Goal: Information Seeking & Learning: Compare options

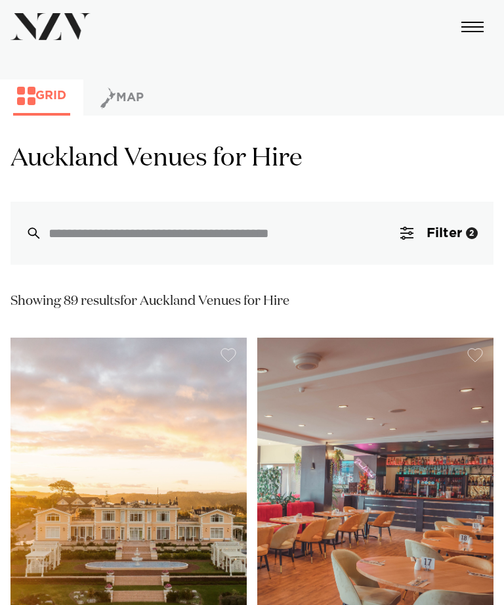
click at [419, 234] on button "Filter 2" at bounding box center [439, 233] width 109 height 63
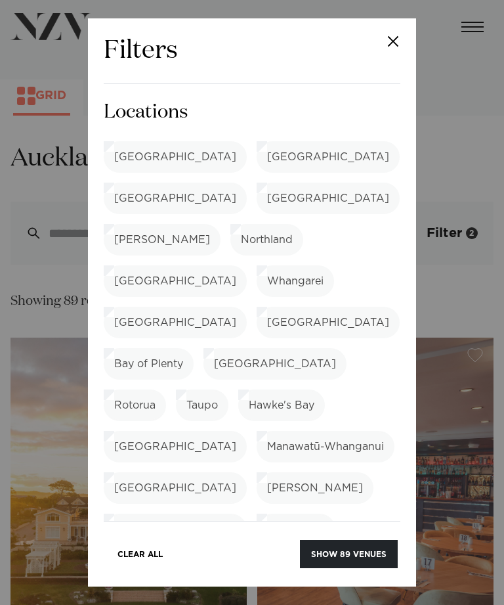
click at [339, 555] on button "Show 89 venues" at bounding box center [349, 554] width 98 height 28
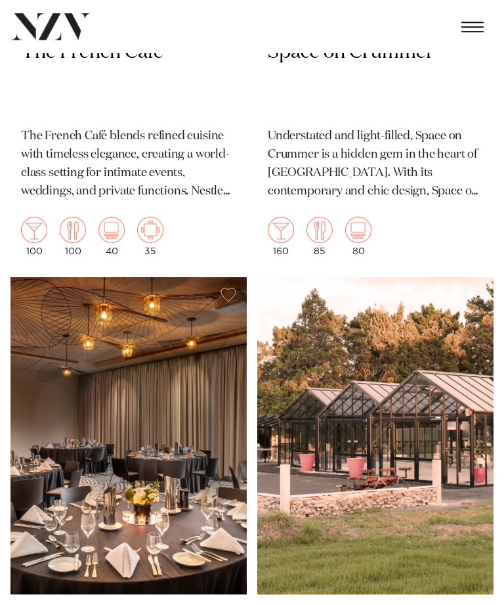
scroll to position [16421, 0]
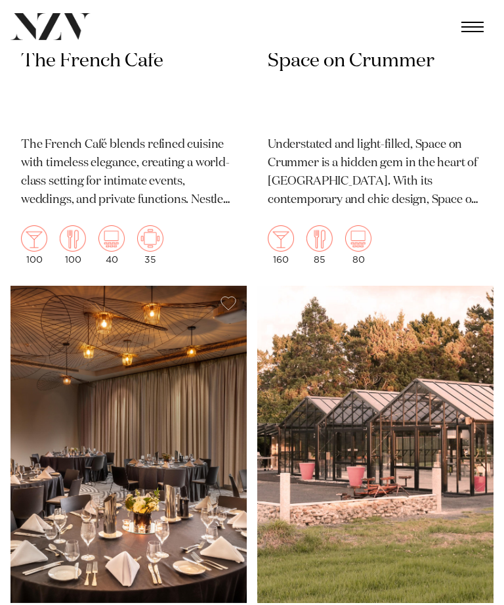
click at [387, 364] on img at bounding box center [375, 444] width 236 height 317
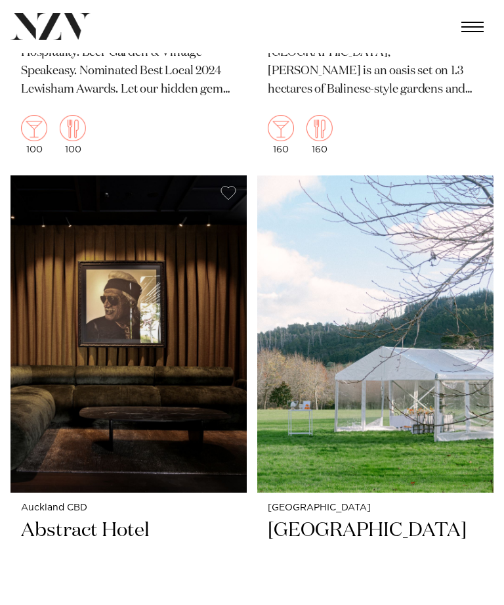
scroll to position [25218, 0]
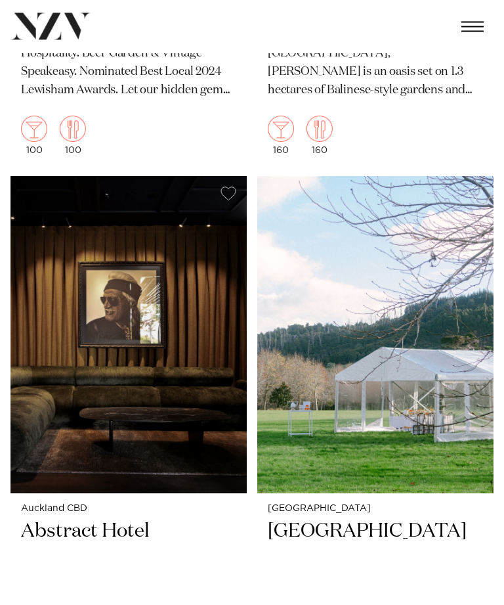
click at [370, 519] on h2 "Riverhaven Artland" at bounding box center [375, 557] width 215 height 77
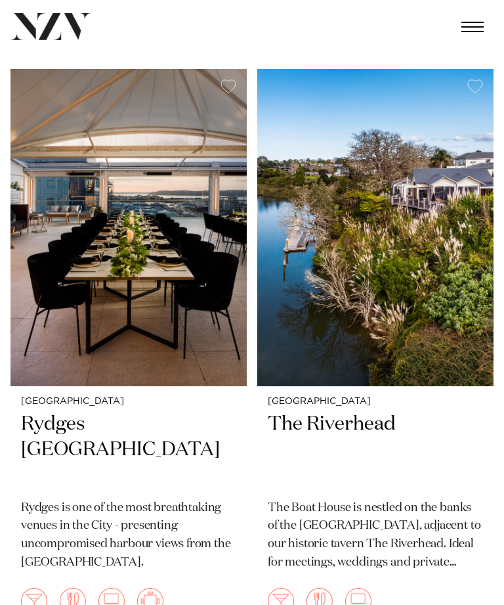
scroll to position [8525, 0]
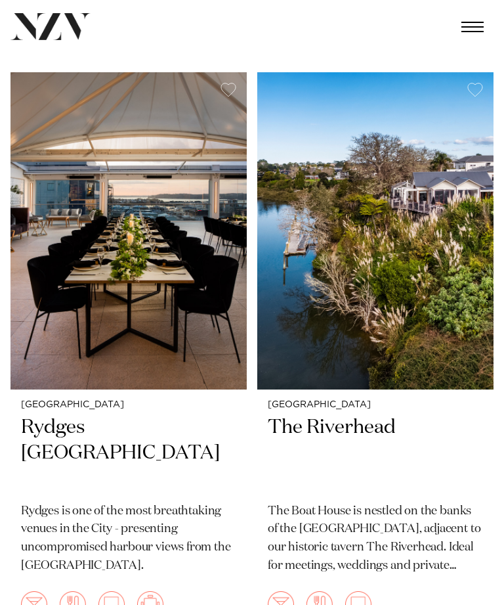
click at [385, 237] on img at bounding box center [375, 230] width 236 height 317
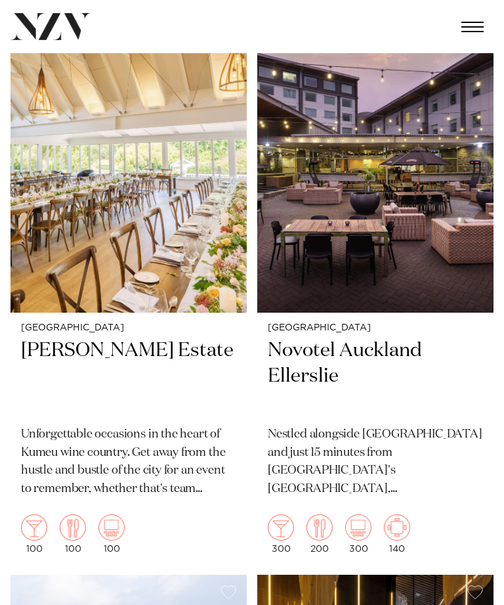
scroll to position [2222, 0]
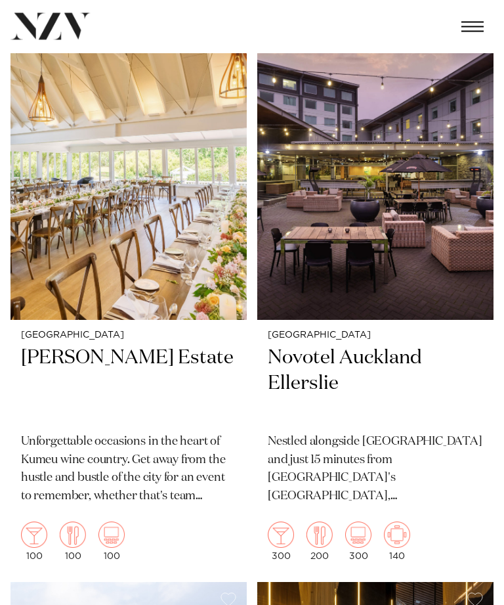
click at [133, 207] on img at bounding box center [129, 161] width 236 height 317
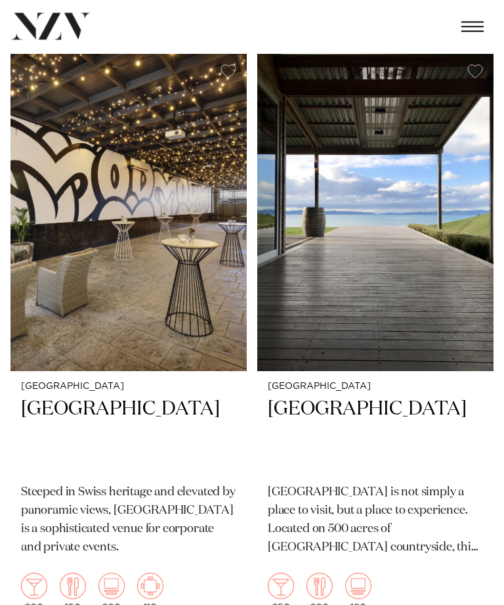
scroll to position [3913, 0]
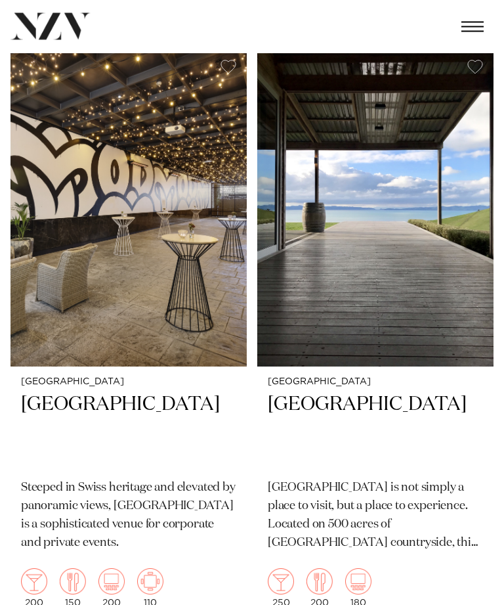
click at [408, 218] on img at bounding box center [375, 208] width 236 height 317
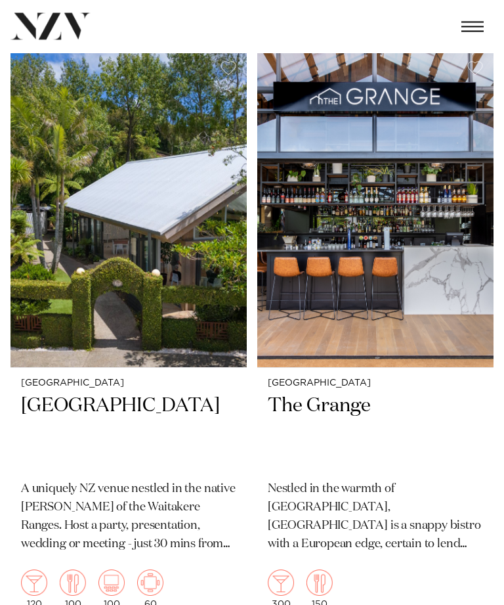
scroll to position [5650, 0]
click at [56, 393] on h2 "[GEOGRAPHIC_DATA]" at bounding box center [128, 431] width 215 height 77
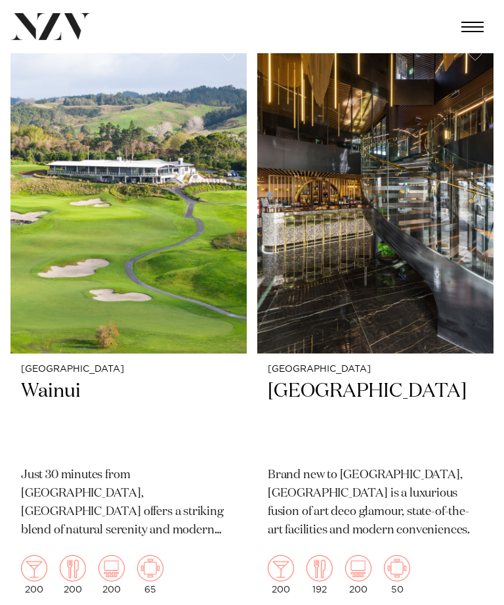
scroll to position [2767, 0]
click at [143, 242] on img at bounding box center [129, 195] width 236 height 317
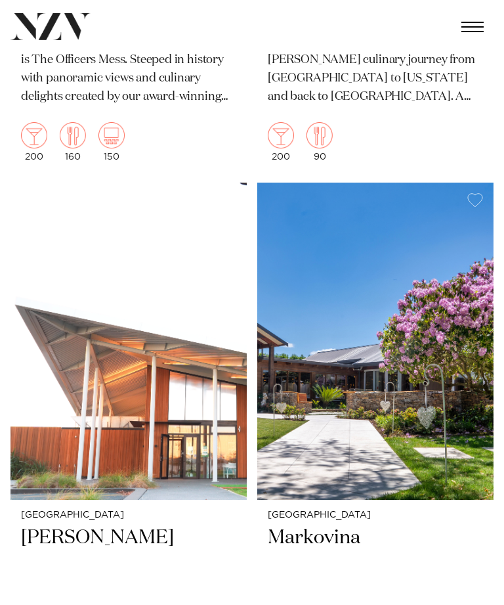
scroll to position [11311, 0]
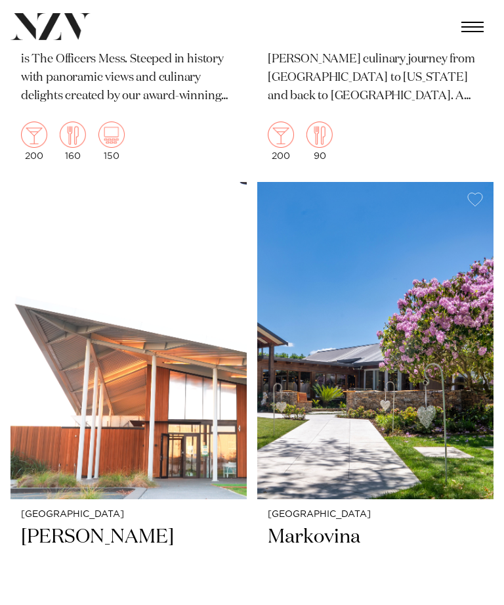
click at [389, 349] on img at bounding box center [375, 340] width 236 height 317
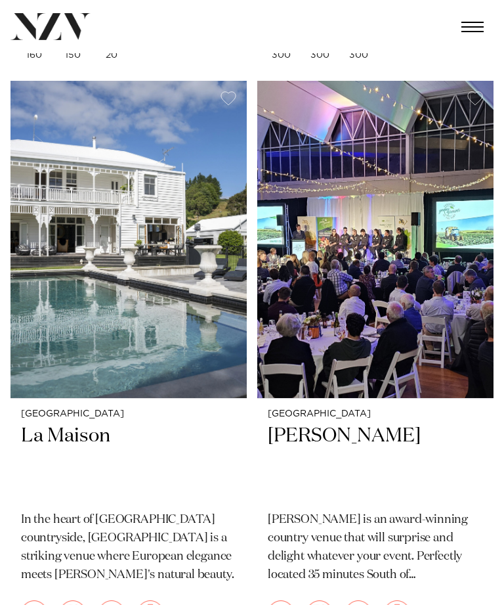
scroll to position [11990, 0]
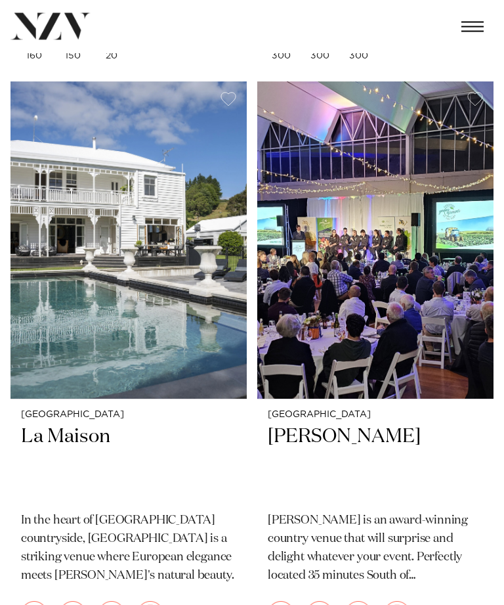
click at [144, 207] on img at bounding box center [129, 240] width 236 height 317
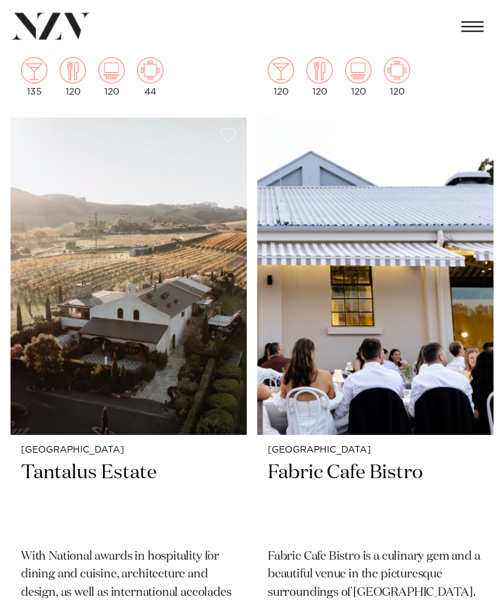
scroll to position [17169, 0]
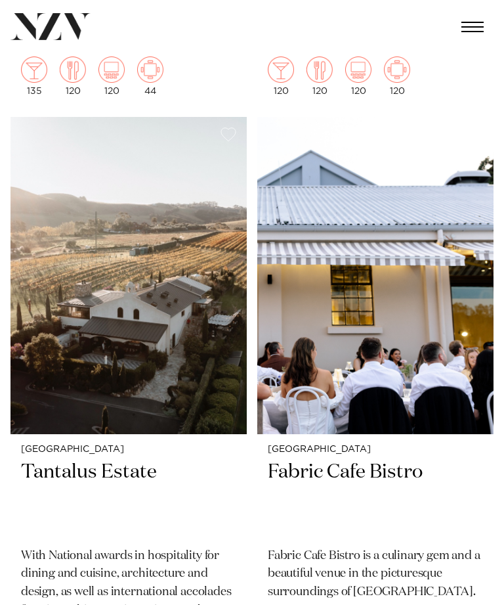
click at [121, 253] on img at bounding box center [129, 275] width 236 height 317
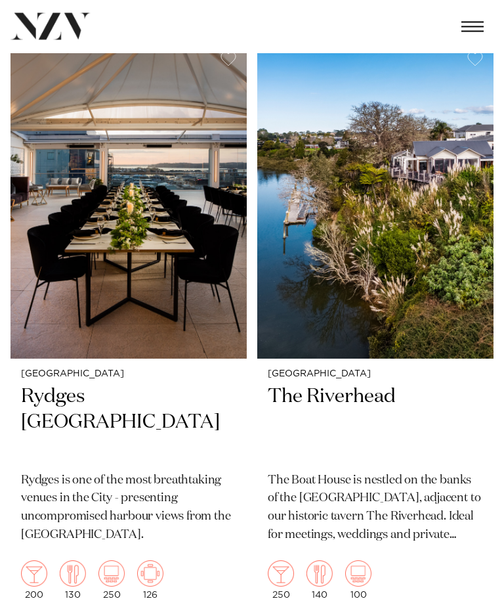
scroll to position [8557, 0]
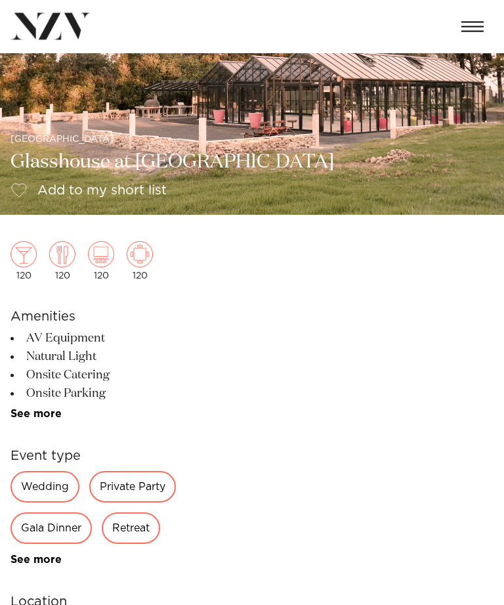
scroll to position [75, 0]
click at [49, 488] on div "Wedding" at bounding box center [45, 487] width 69 height 32
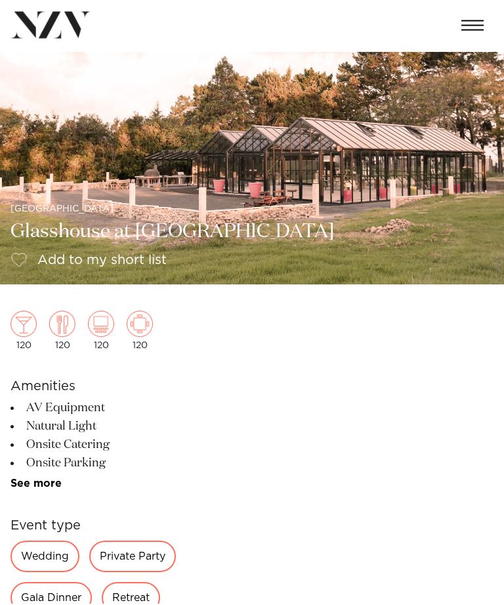
scroll to position [4, 0]
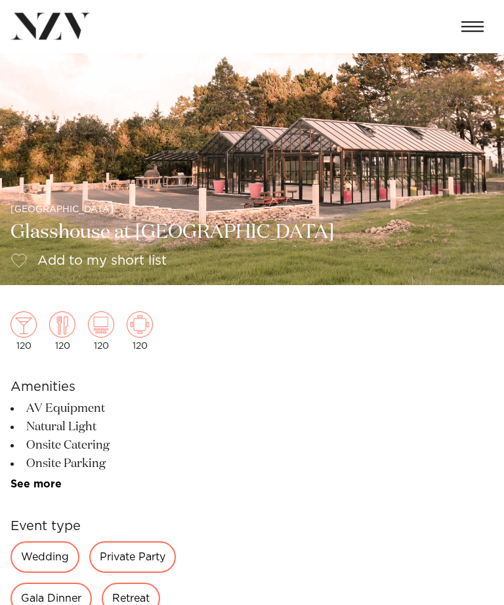
click at [477, 24] on span "button" at bounding box center [473, 27] width 22 height 11
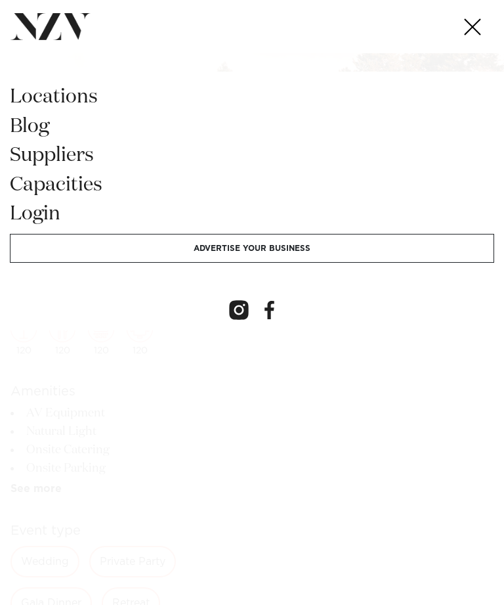
click at [477, 31] on span "button" at bounding box center [472, 26] width 16 height 16
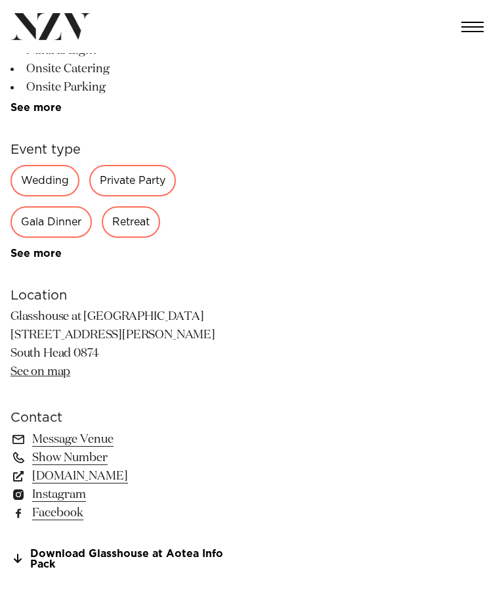
scroll to position [404, 0]
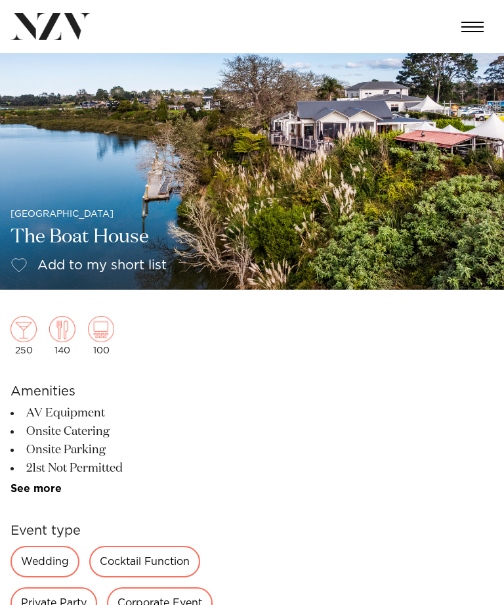
click at [45, 563] on div "Wedding" at bounding box center [45, 562] width 69 height 32
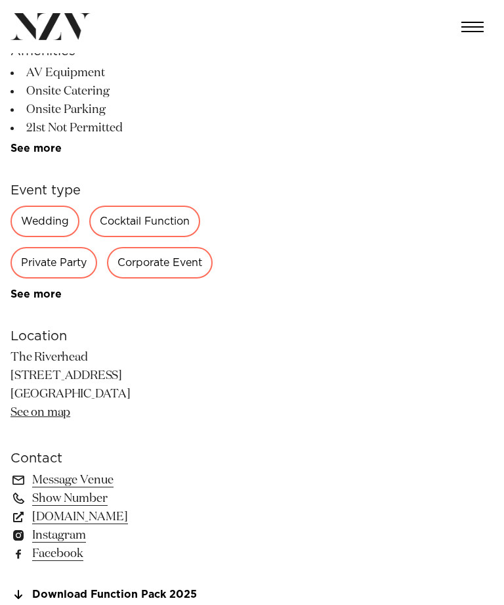
scroll to position [363, 0]
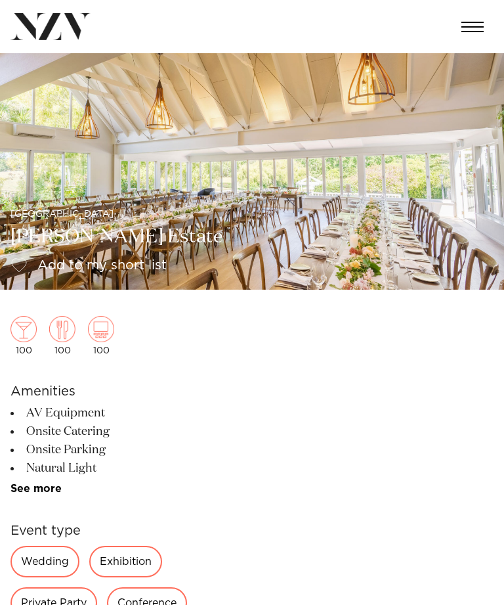
click at [39, 568] on div "Wedding" at bounding box center [45, 562] width 69 height 32
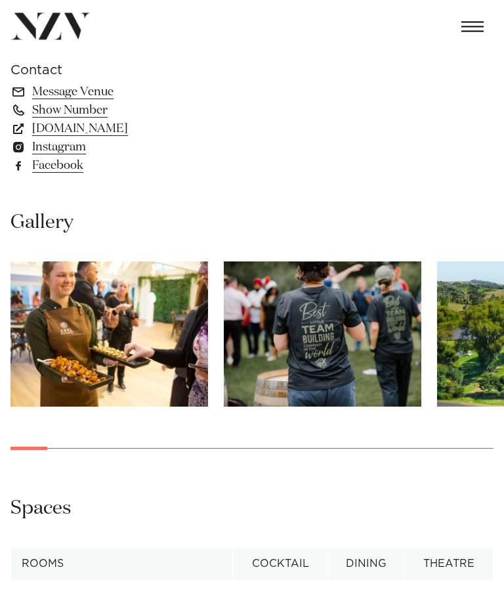
scroll to position [755, 0]
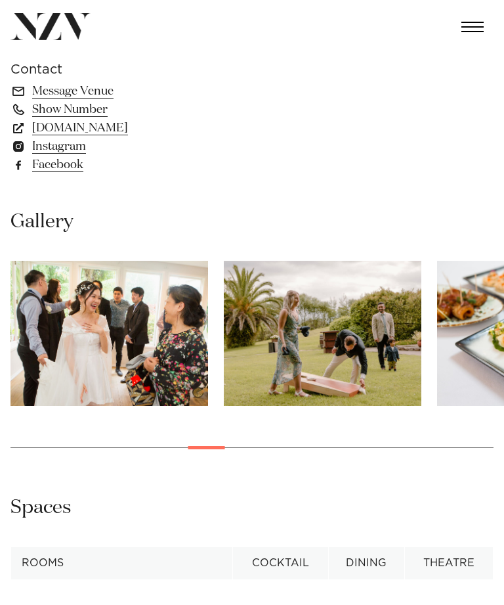
click at [379, 376] on img "13 / 30" at bounding box center [323, 333] width 198 height 145
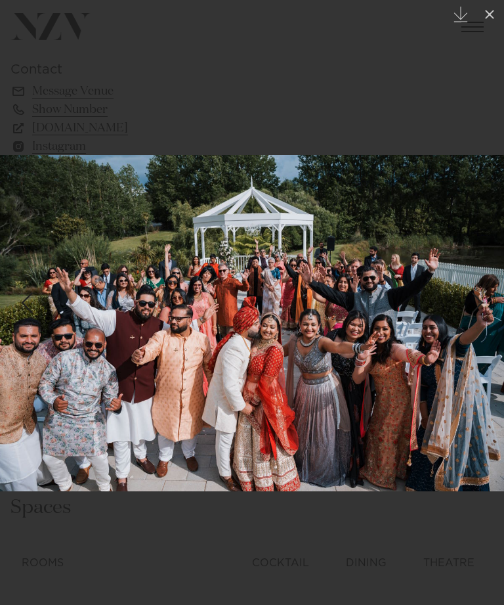
click at [498, 15] on button at bounding box center [489, 14] width 29 height 29
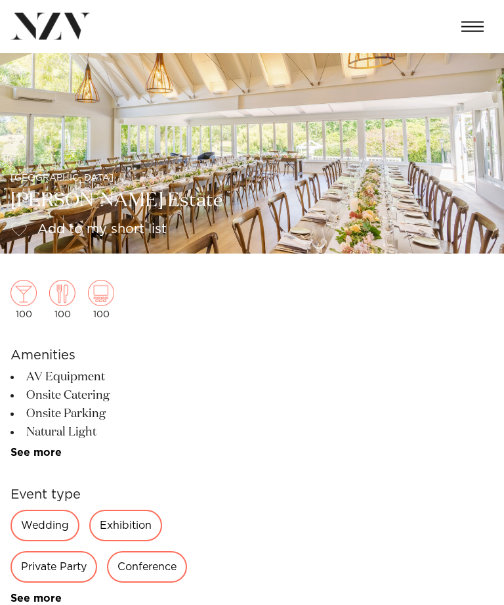
scroll to position [29, 0]
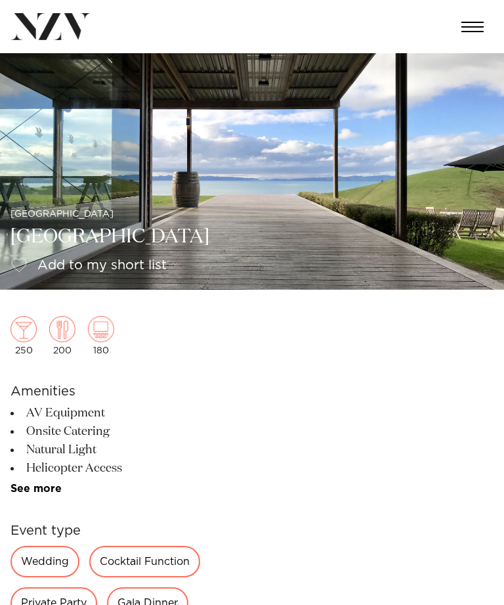
click at [487, 25] on button "button" at bounding box center [473, 27] width 42 height 30
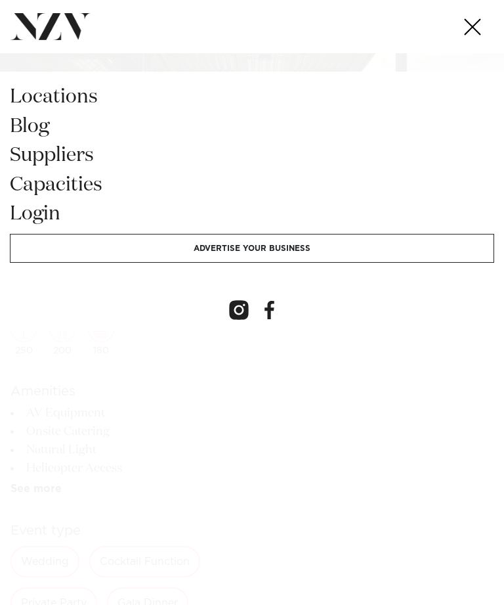
click at [475, 28] on span "button" at bounding box center [473, 27] width 22 height 11
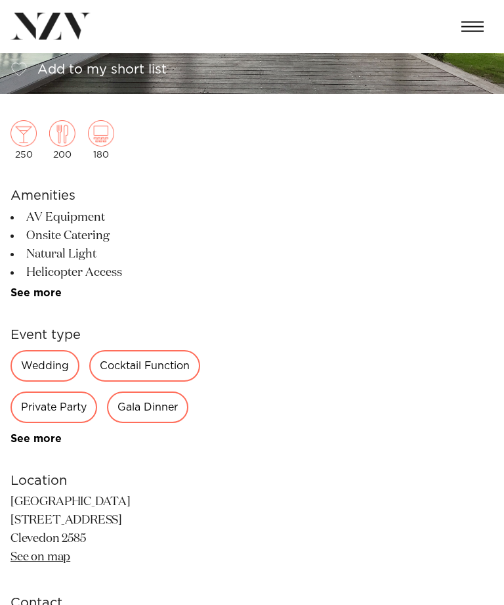
scroll to position [196, 0]
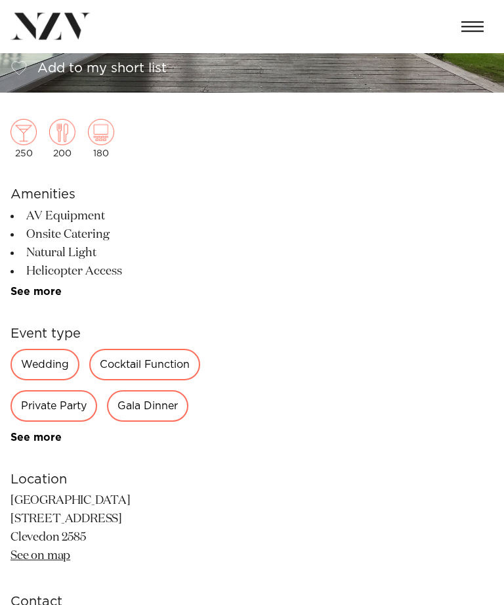
click at [36, 287] on link "See more" at bounding box center [62, 292] width 102 height 11
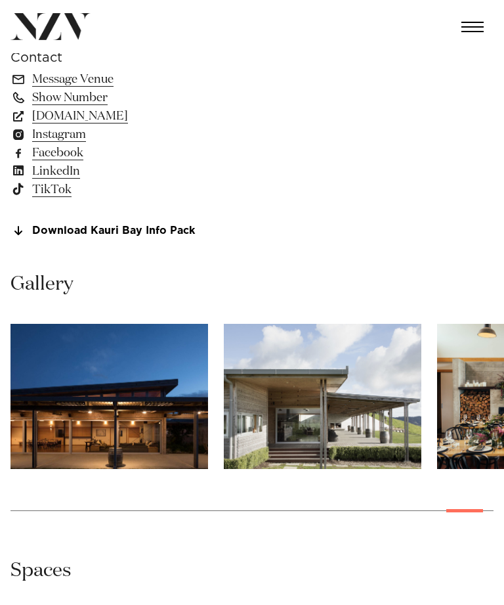
scroll to position [844, 0]
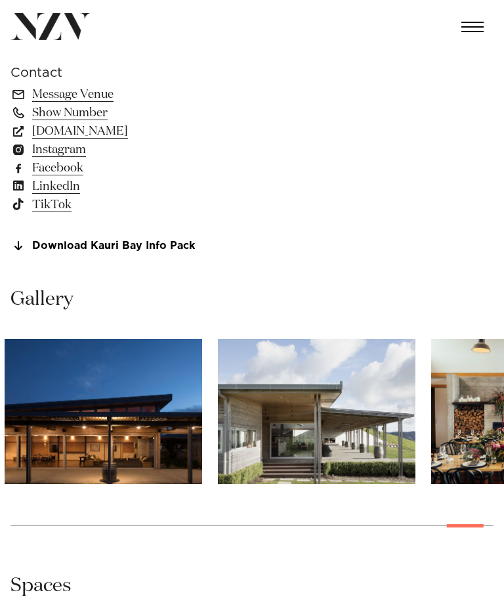
click at [133, 437] on img "28 / 30" at bounding box center [104, 411] width 198 height 145
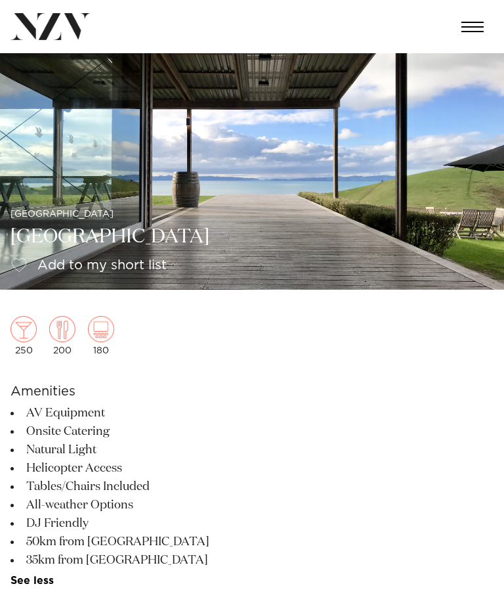
click at [483, 26] on span "button" at bounding box center [473, 26] width 22 height 1
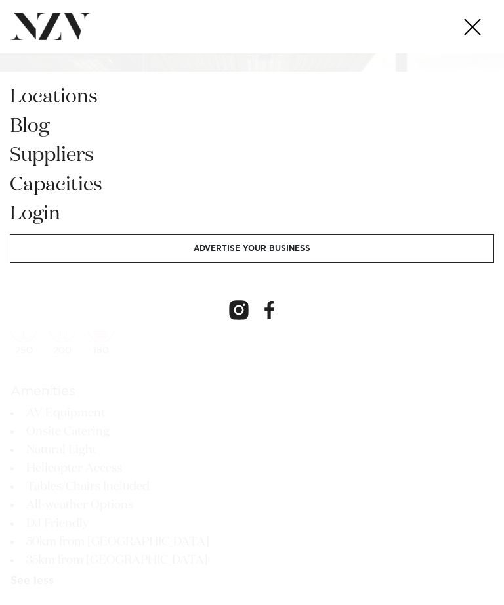
click at [473, 28] on span "button" at bounding box center [473, 27] width 22 height 11
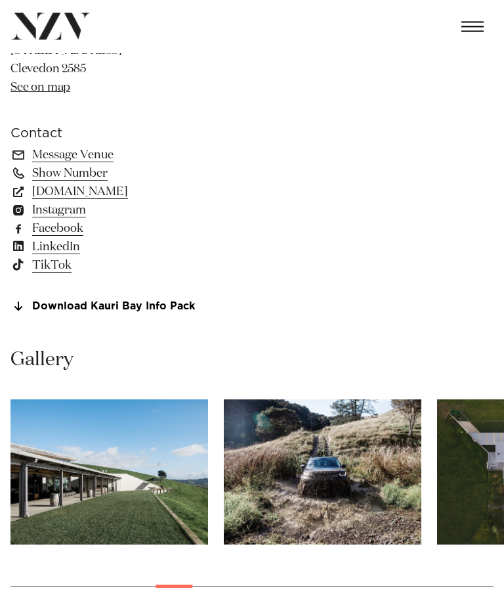
scroll to position [783, 0]
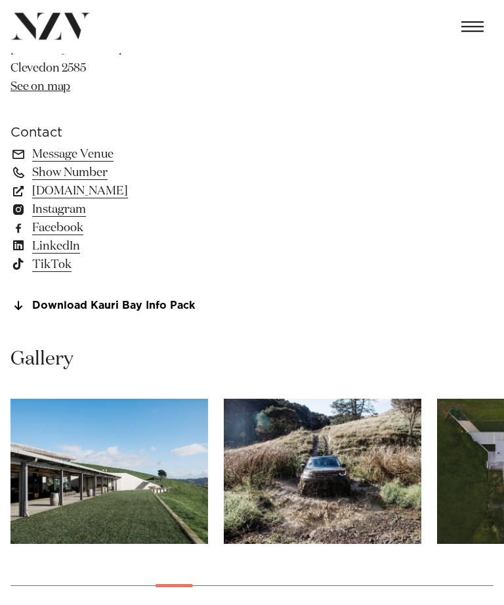
click at [58, 309] on link "Download Kauri Bay Info Pack" at bounding box center [118, 307] width 214 height 12
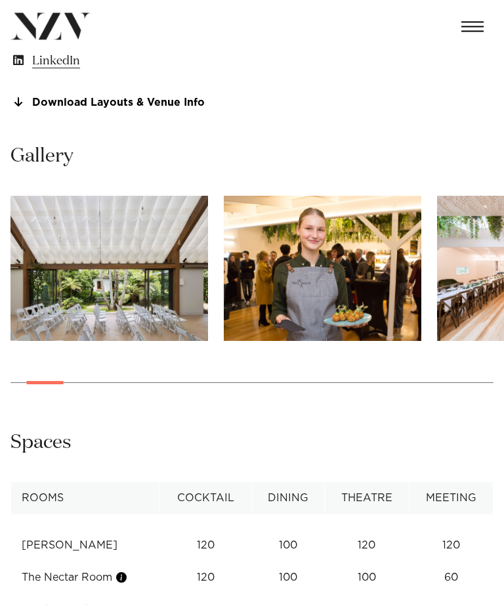
scroll to position [895, 0]
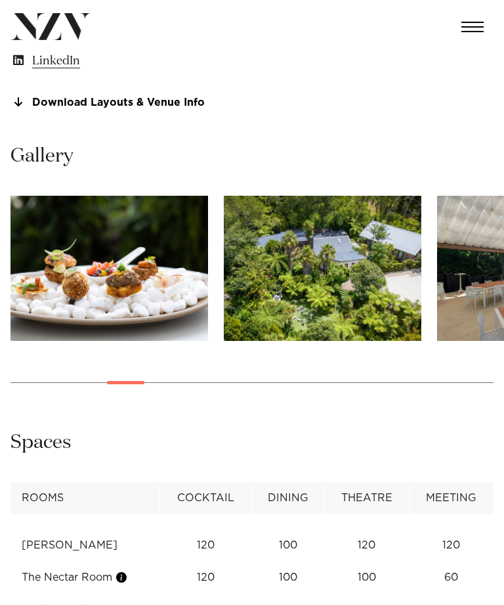
click at [314, 286] on img "8 / 30" at bounding box center [323, 268] width 198 height 145
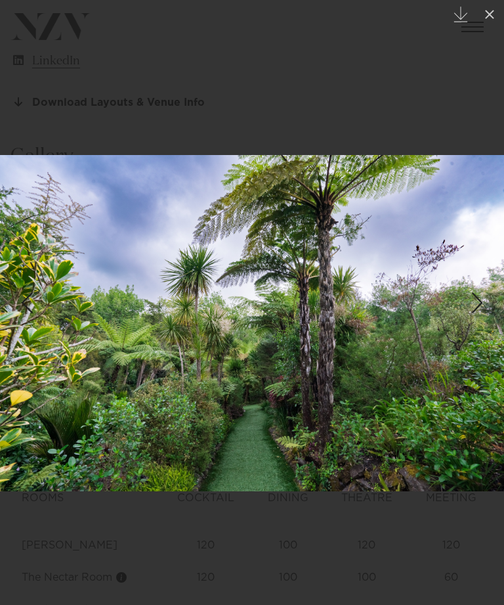
click at [502, 20] on button at bounding box center [489, 14] width 29 height 29
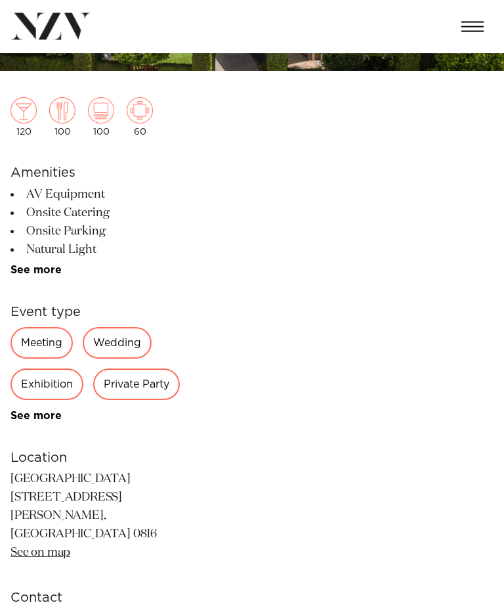
scroll to position [211, 0]
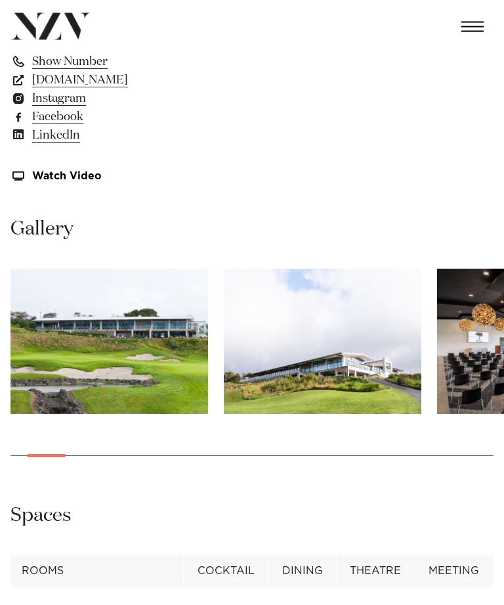
scroll to position [803, 0]
click at [313, 358] on img "3 / 29" at bounding box center [323, 341] width 198 height 145
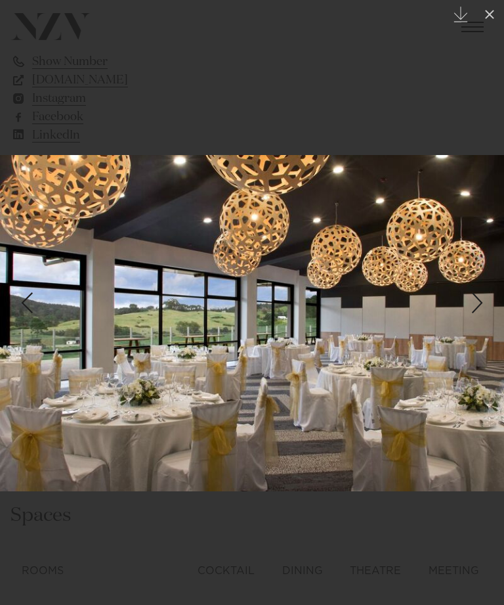
click at [495, 12] on icon at bounding box center [490, 15] width 16 height 16
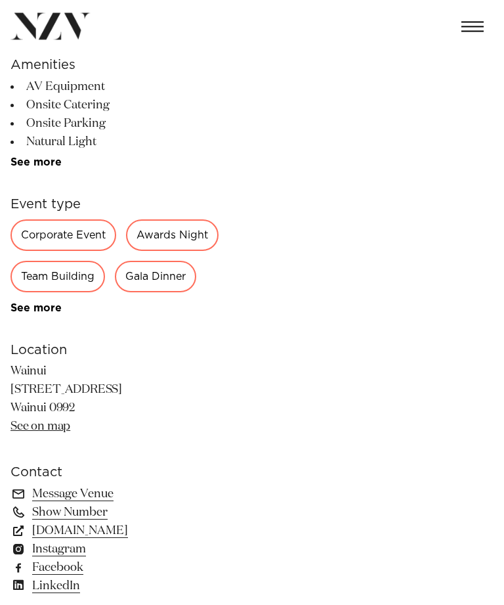
scroll to position [353, 0]
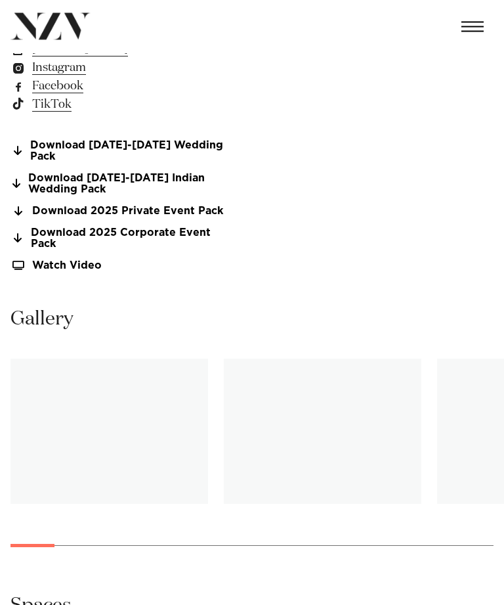
scroll to position [852, 0]
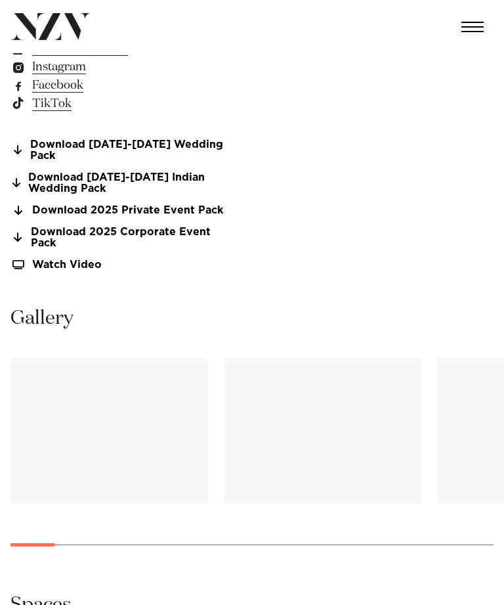
click at [144, 403] on img "1 / 25" at bounding box center [110, 430] width 198 height 145
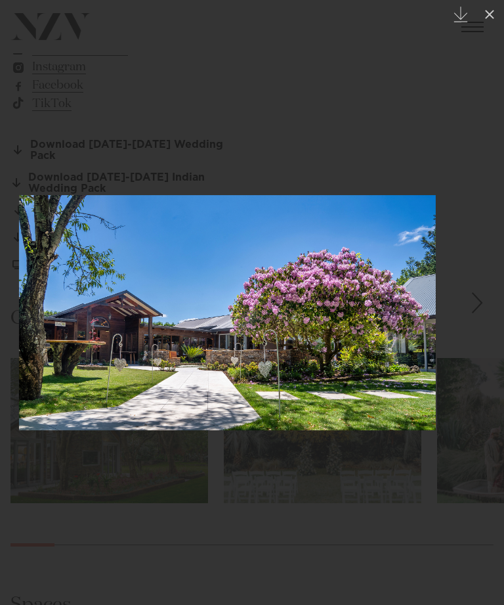
click at [500, 10] on button at bounding box center [489, 14] width 29 height 29
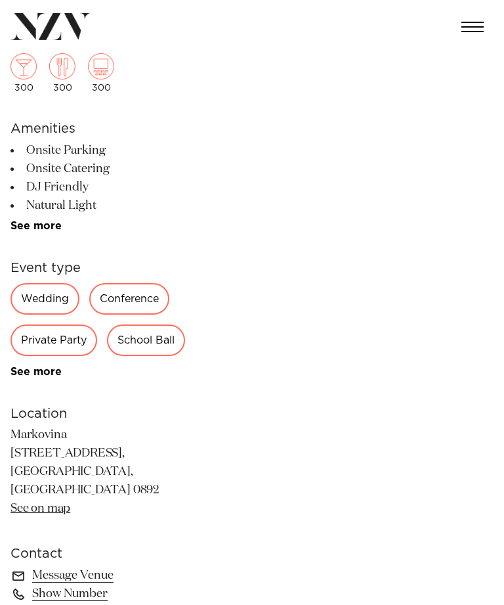
scroll to position [261, 0]
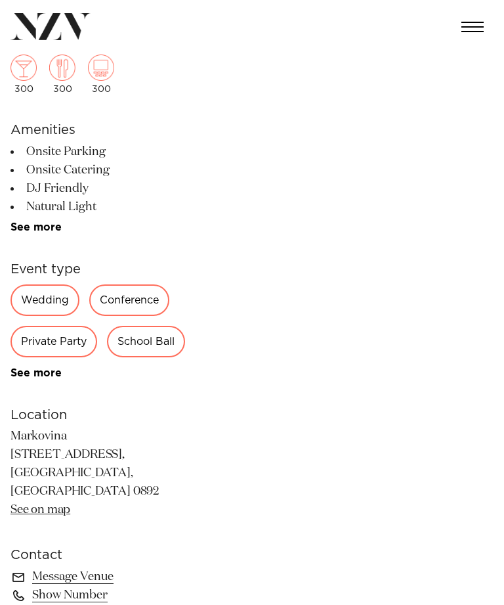
click at [42, 298] on div "Wedding" at bounding box center [45, 300] width 69 height 32
click at [39, 301] on div "Wedding" at bounding box center [45, 300] width 69 height 32
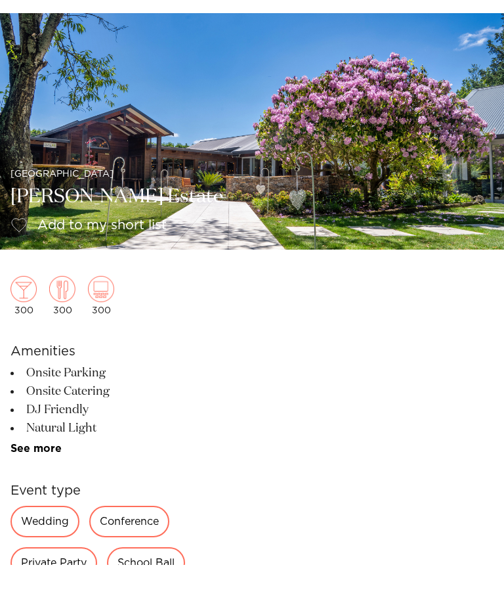
scroll to position [41, 0]
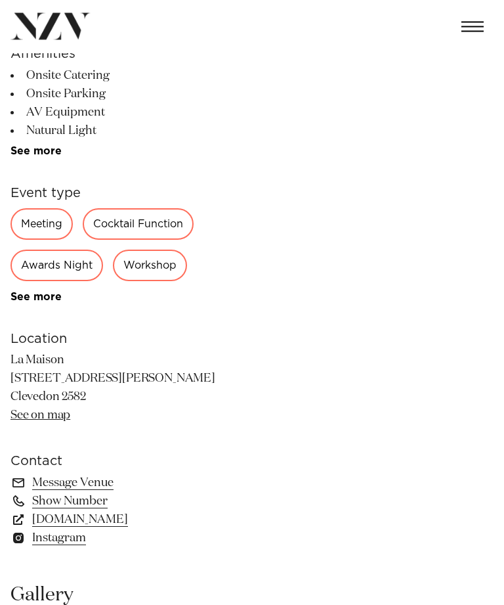
scroll to position [353, 0]
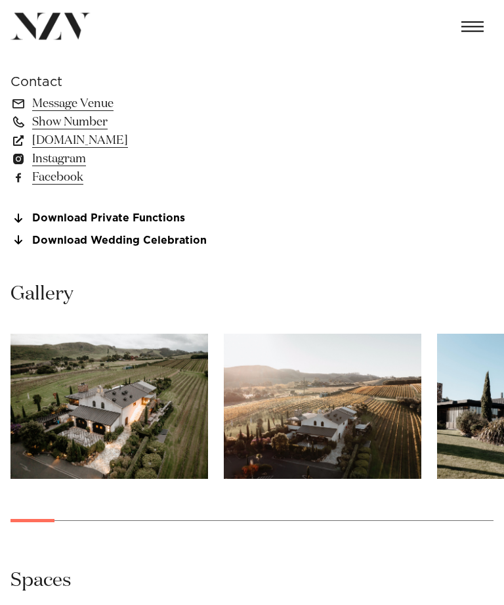
scroll to position [784, 0]
click at [150, 423] on img "1 / 25" at bounding box center [110, 406] width 198 height 145
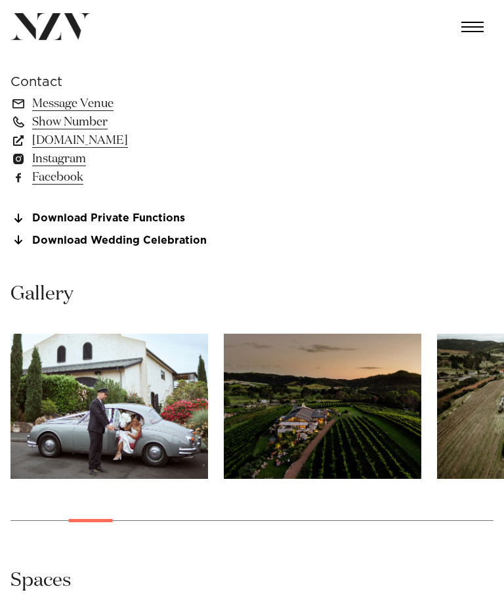
click at [354, 408] on img "5 / 25" at bounding box center [323, 406] width 198 height 145
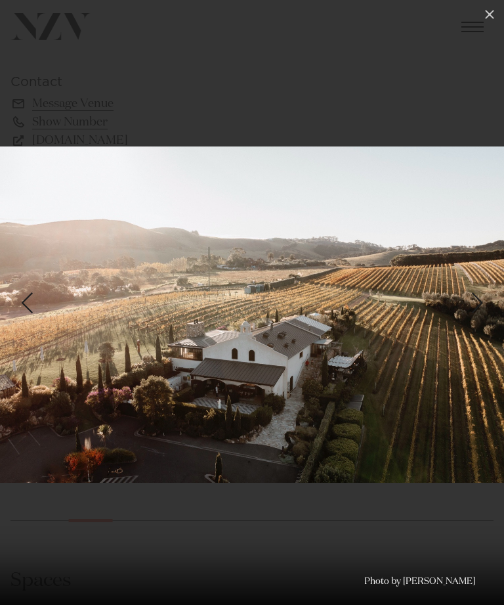
click at [488, 21] on icon at bounding box center [490, 15] width 16 height 16
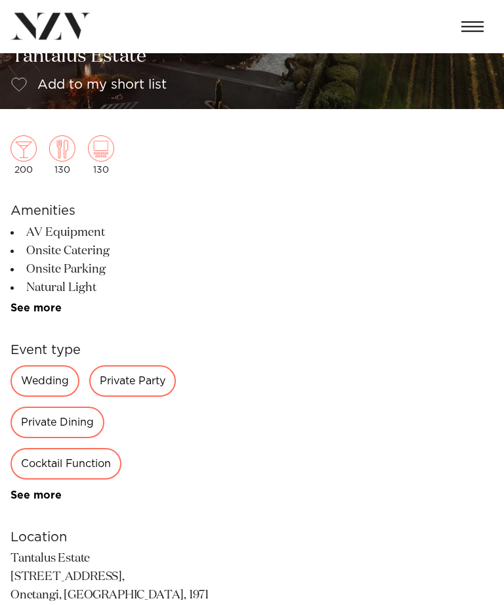
scroll to position [160, 0]
